Goal: Task Accomplishment & Management: Complete application form

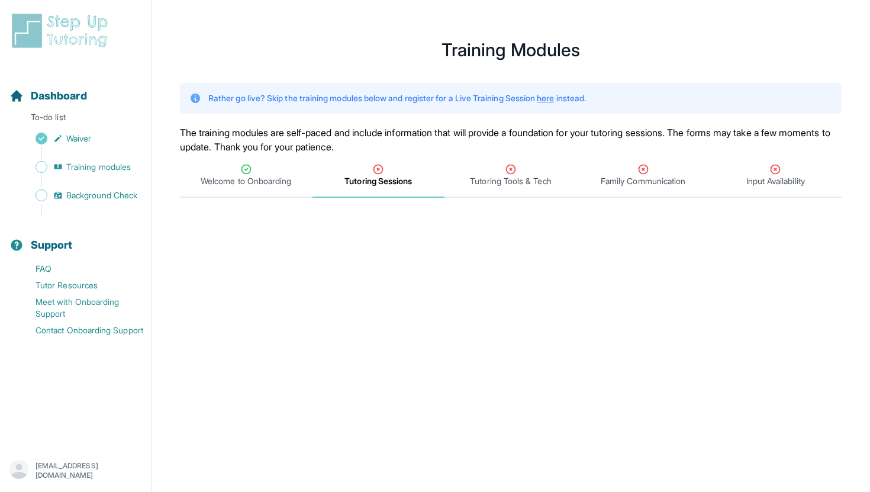
scroll to position [473, 0]
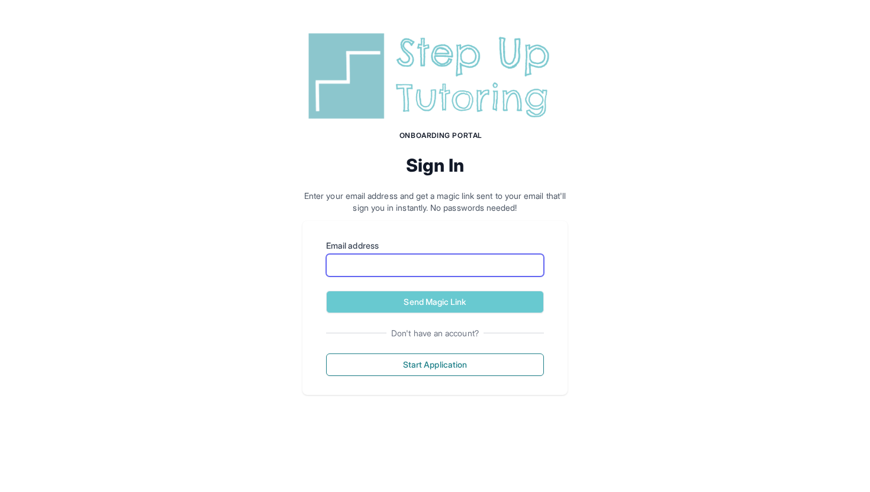
click at [383, 270] on input "Email address" at bounding box center [435, 265] width 218 height 22
type input "**********"
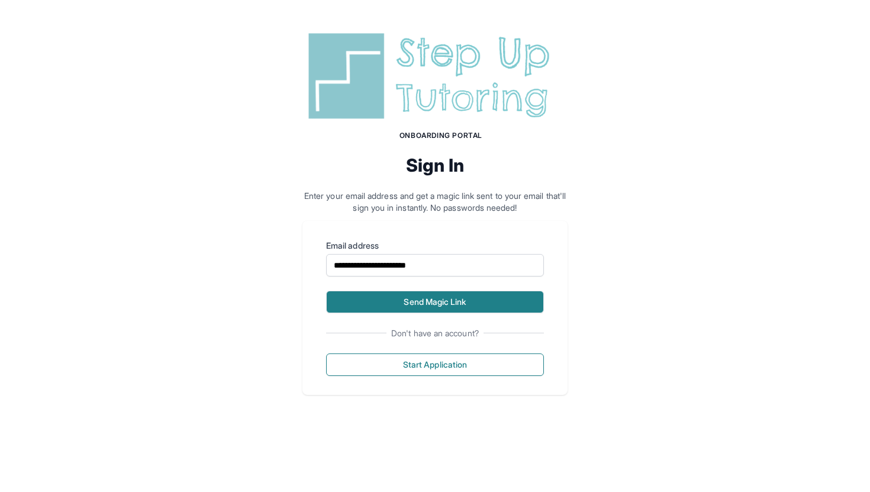
click at [383, 299] on button "Send Magic Link" at bounding box center [435, 302] width 218 height 22
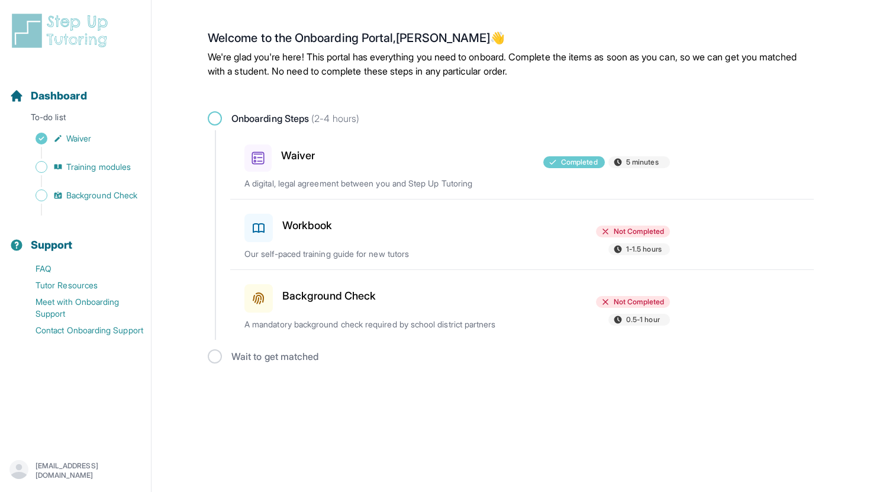
click at [321, 224] on h3 "Workbook" at bounding box center [307, 225] width 50 height 17
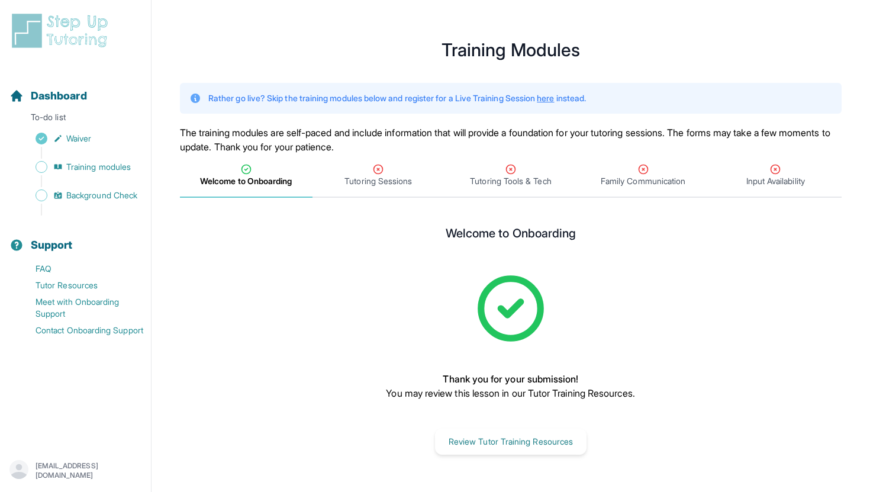
scroll to position [14, 0]
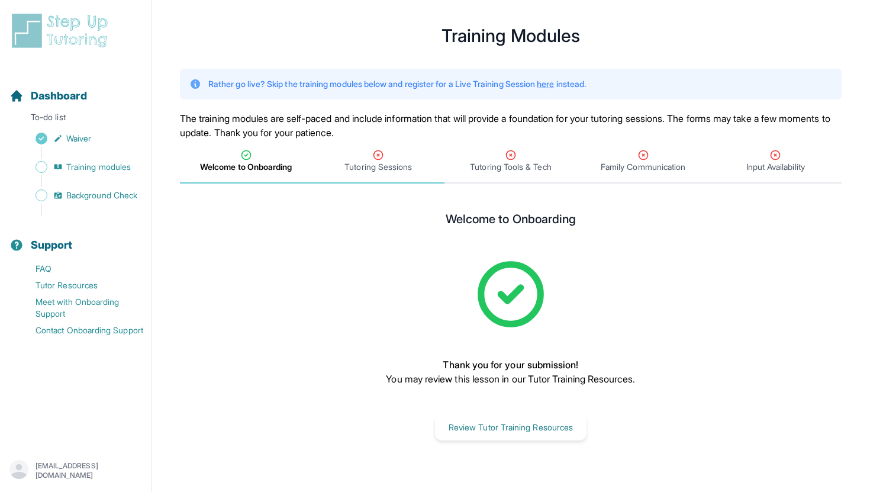
click at [379, 151] on icon "Tabs" at bounding box center [378, 155] width 9 height 9
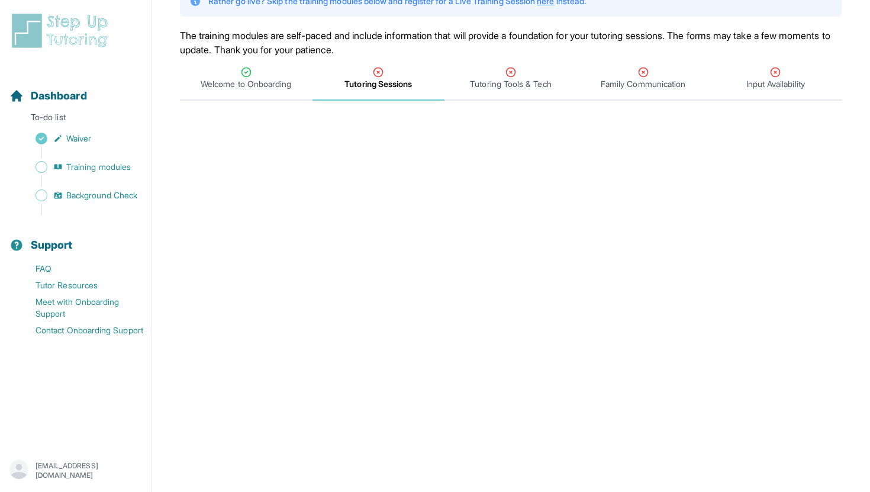
scroll to position [105, 0]
